Goal: Navigation & Orientation: Go to known website

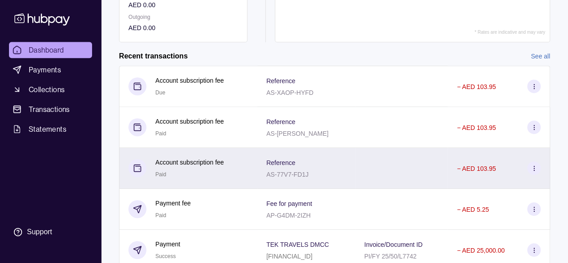
scroll to position [180, 0]
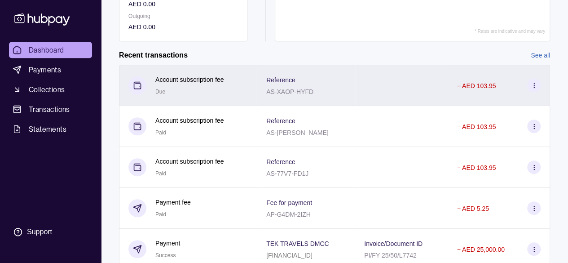
click at [535, 87] on icon at bounding box center [533, 85] width 7 height 7
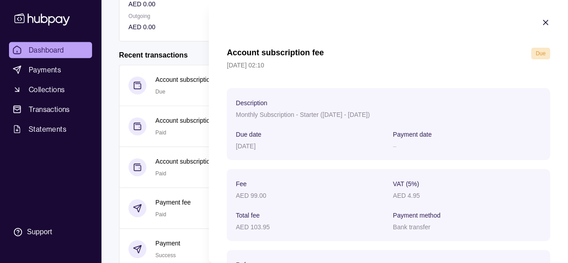
click at [541, 22] on icon "button" at bounding box center [545, 22] width 9 height 9
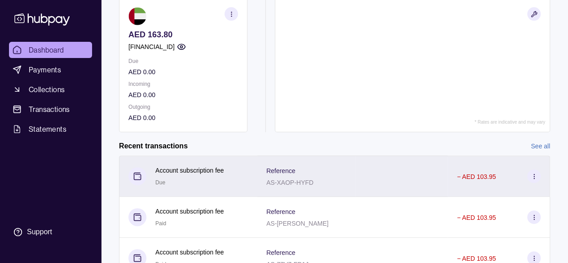
scroll to position [45, 0]
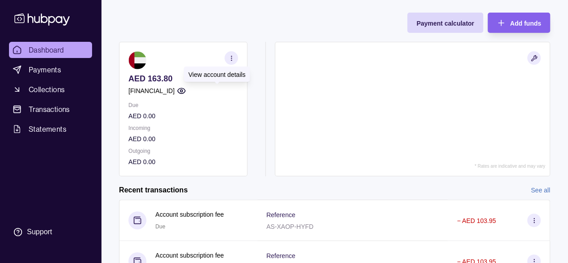
click at [186, 91] on icon "button" at bounding box center [181, 90] width 9 height 9
